Goal: Information Seeking & Learning: Find specific fact

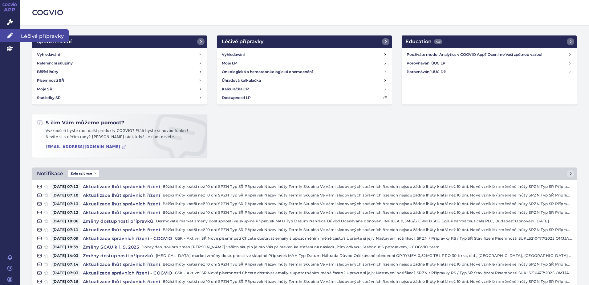
click at [10, 37] on icon at bounding box center [10, 35] width 6 height 6
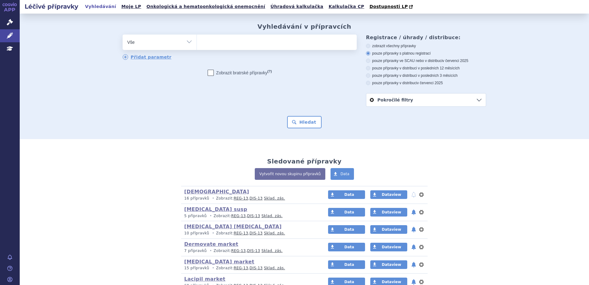
click at [216, 43] on ul at bounding box center [277, 41] width 160 height 13
click at [197, 43] on select at bounding box center [197, 41] width 0 height 15
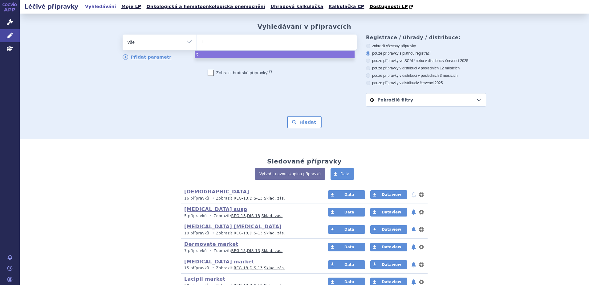
type input "tr"
type input "tre"
type input "trele"
type input "trelegy"
select select "trelegy"
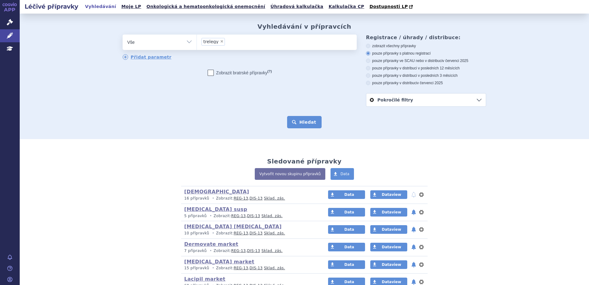
click at [300, 117] on button "Hledat" at bounding box center [304, 122] width 35 height 12
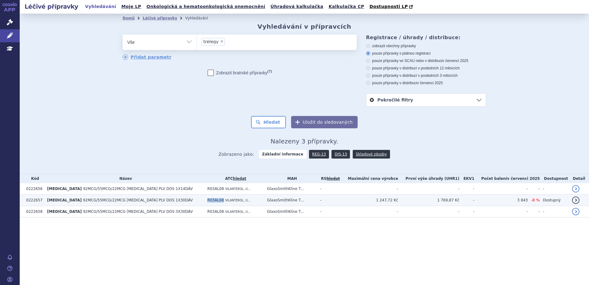
drag, startPoint x: 189, startPoint y: 201, endPoint x: 203, endPoint y: 201, distance: 13.9
click at [204, 201] on td "R03AL08 VILANTEROL, U..." at bounding box center [234, 200] width 60 height 11
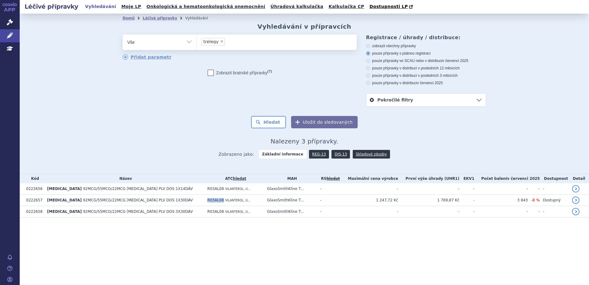
copy span "R03AL08"
click at [220, 42] on span "×" at bounding box center [222, 41] width 4 height 4
click at [197, 42] on select "trelegy" at bounding box center [197, 41] width 0 height 15
select select
click at [210, 44] on ul at bounding box center [277, 41] width 160 height 13
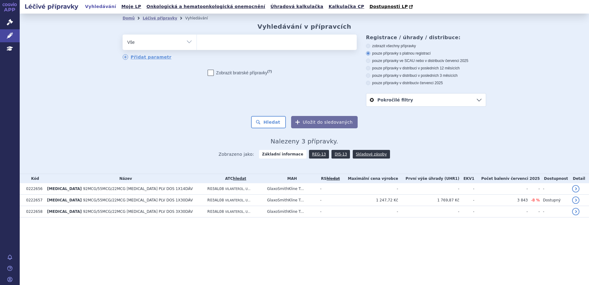
click at [197, 44] on select "trelegy" at bounding box center [197, 41] width 0 height 15
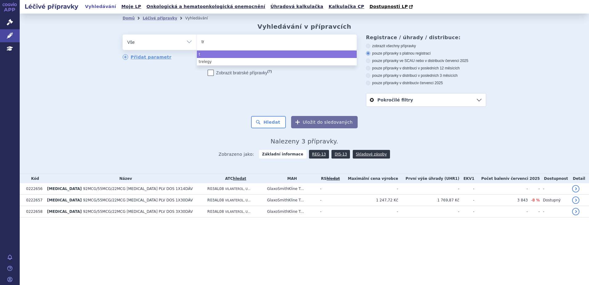
type input "tre"
type input "trele"
type input "trelegy"
select select "trelegy"
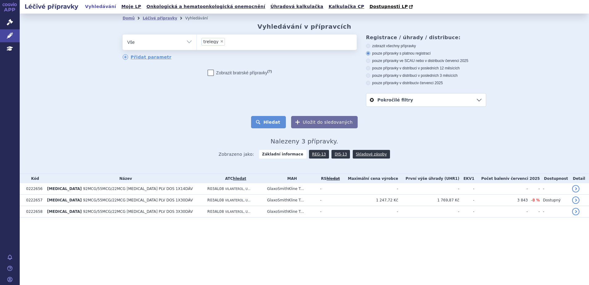
click at [277, 121] on button "Hledat" at bounding box center [268, 122] width 35 height 12
click at [220, 41] on span "×" at bounding box center [222, 41] width 4 height 4
click at [197, 41] on select "trelegy" at bounding box center [197, 41] width 0 height 15
select select
click at [223, 42] on ul at bounding box center [277, 41] width 160 height 13
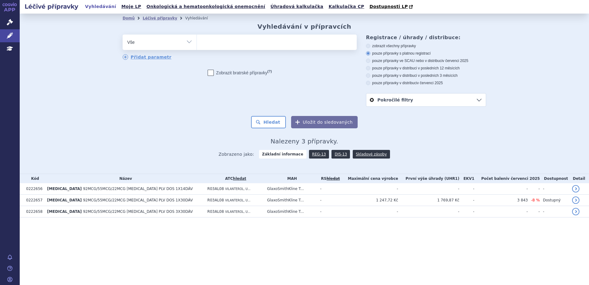
click at [197, 42] on select "trelegy" at bounding box center [197, 41] width 0 height 15
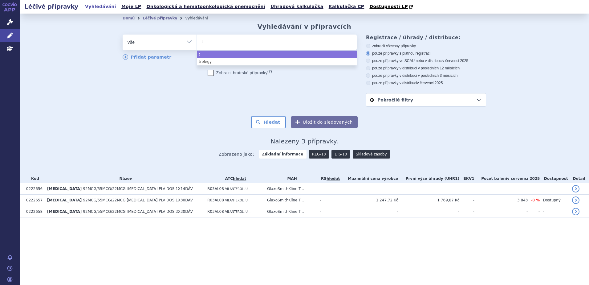
type input "tr"
type input "trix"
type input "trixw"
type input "trixe"
type input "trixeo"
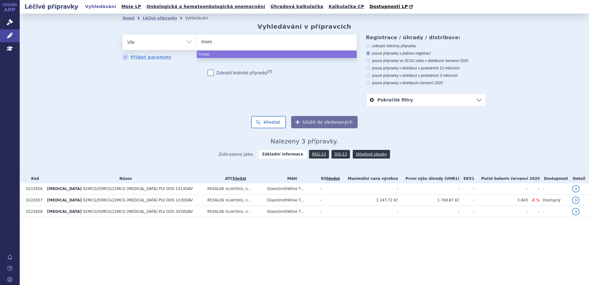
select select "trixeo"
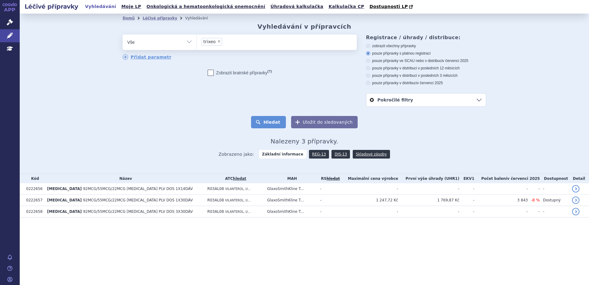
click at [280, 126] on button "Hledat" at bounding box center [268, 122] width 35 height 12
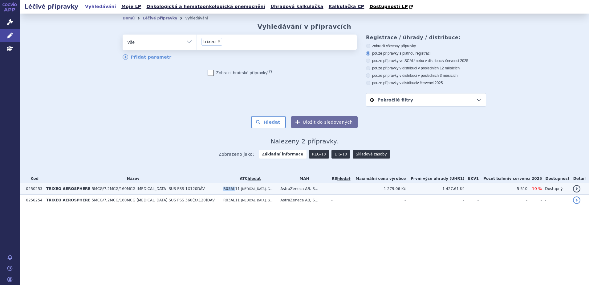
drag, startPoint x: 204, startPoint y: 189, endPoint x: 214, endPoint y: 190, distance: 9.6
click at [220, 190] on td "R03AL11 [MEDICAL_DATA], G..." at bounding box center [248, 188] width 57 height 11
copy span "R03AL"
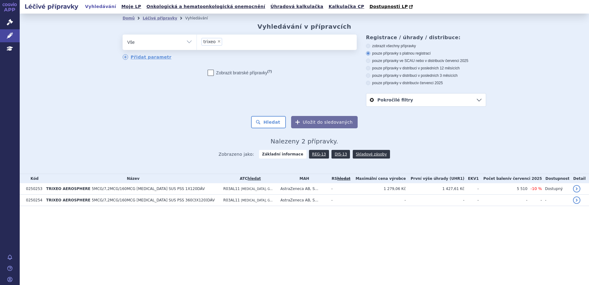
click at [217, 43] on span "×" at bounding box center [219, 41] width 4 height 4
click at [197, 43] on select "trixeo" at bounding box center [197, 41] width 0 height 15
select select
type input "R03AL"
select select "R03AL"
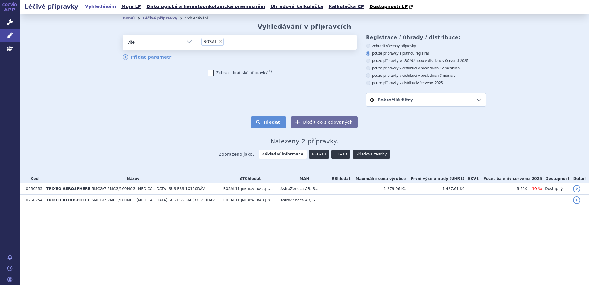
click at [265, 117] on button "Hledat" at bounding box center [268, 122] width 35 height 12
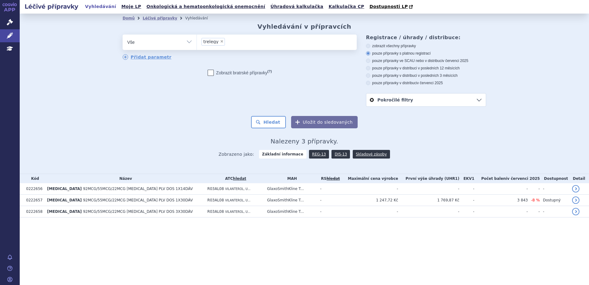
click at [222, 40] on li "× trelegy" at bounding box center [213, 42] width 23 height 8
click at [197, 40] on select "trelegy" at bounding box center [197, 41] width 0 height 15
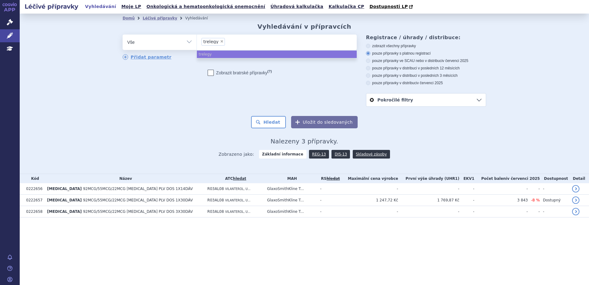
click at [221, 43] on span "×" at bounding box center [222, 41] width 4 height 4
click at [197, 43] on select "trelegy" at bounding box center [197, 41] width 0 height 15
select select
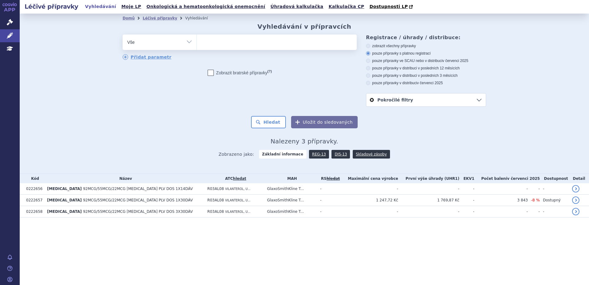
type input "R03L3"
select select "R03L3"
click at [267, 119] on button "Hledat" at bounding box center [268, 122] width 35 height 12
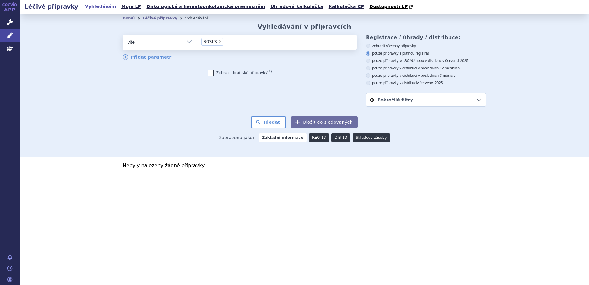
click at [236, 42] on ul "× R03L3" at bounding box center [277, 42] width 160 height 14
click at [197, 42] on select "R03L3" at bounding box center [197, 41] width 0 height 15
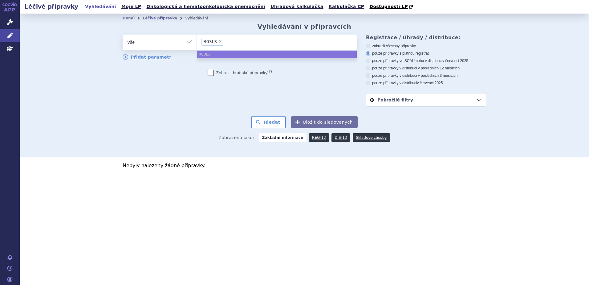
click at [202, 97] on div "odstranit Vše Přípravek/SUKL kód MAH VPOIS ATC/Aktivní látka" at bounding box center [305, 71] width 364 height 72
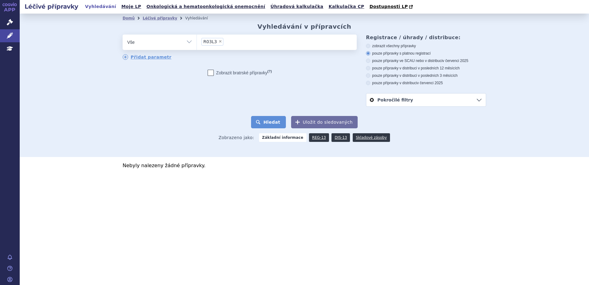
click at [275, 125] on button "Hledat" at bounding box center [268, 122] width 35 height 12
